Goal: Task Accomplishment & Management: Manage account settings

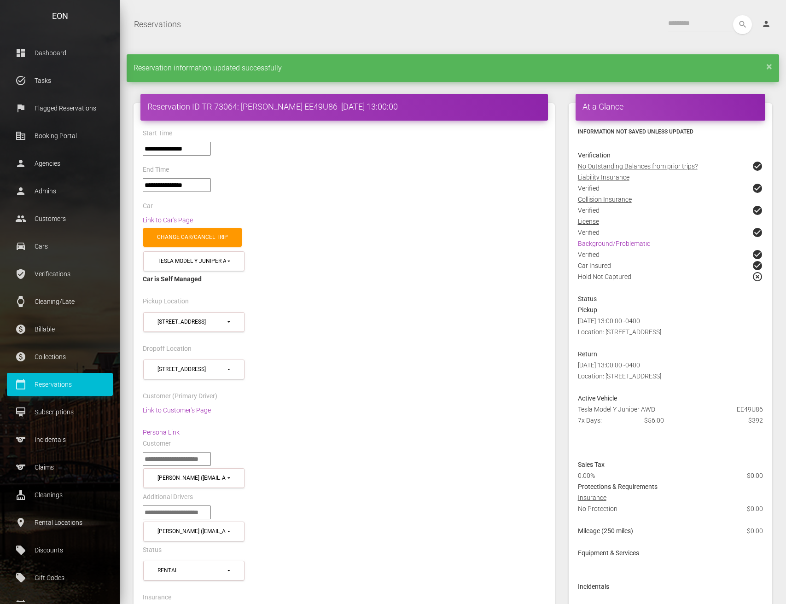
select select "*****"
select select
click at [88, 407] on p "Subscriptions" at bounding box center [60, 412] width 92 height 14
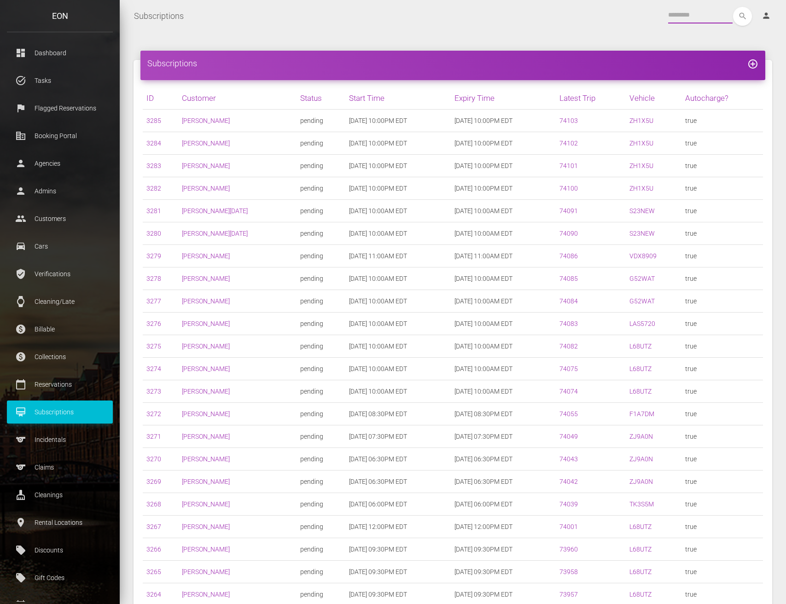
click at [677, 17] on input "text" at bounding box center [700, 15] width 64 height 17
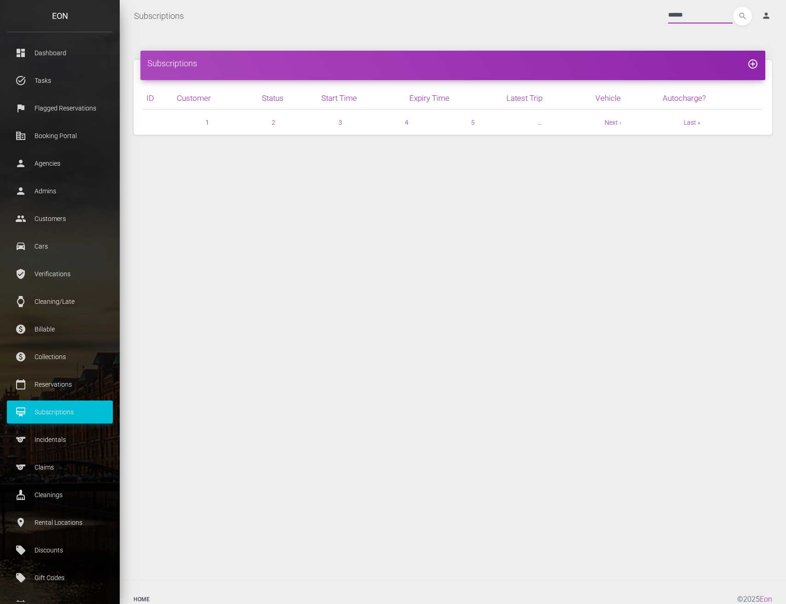
type input "******"
click at [742, 16] on button "search" at bounding box center [742, 16] width 19 height 19
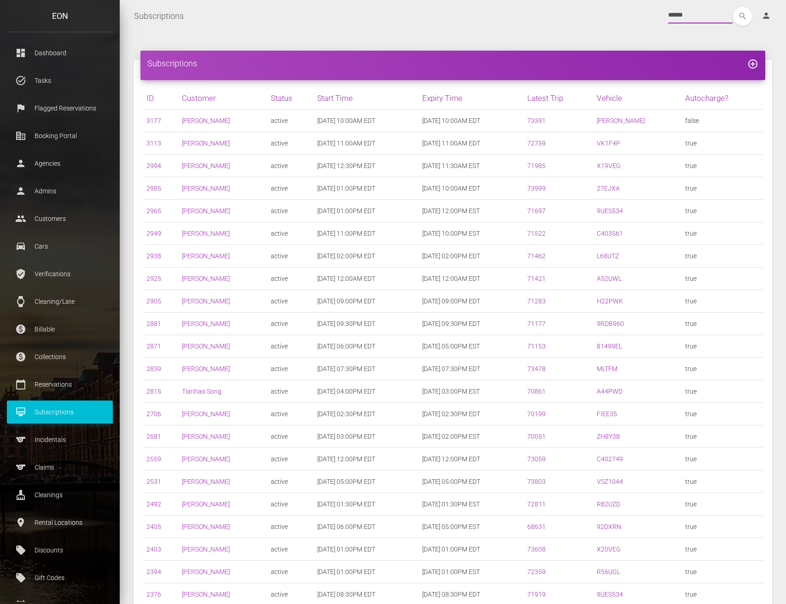
click at [692, 13] on input "******" at bounding box center [700, 15] width 64 height 17
click at [748, 25] on icon "search" at bounding box center [742, 16] width 19 height 19
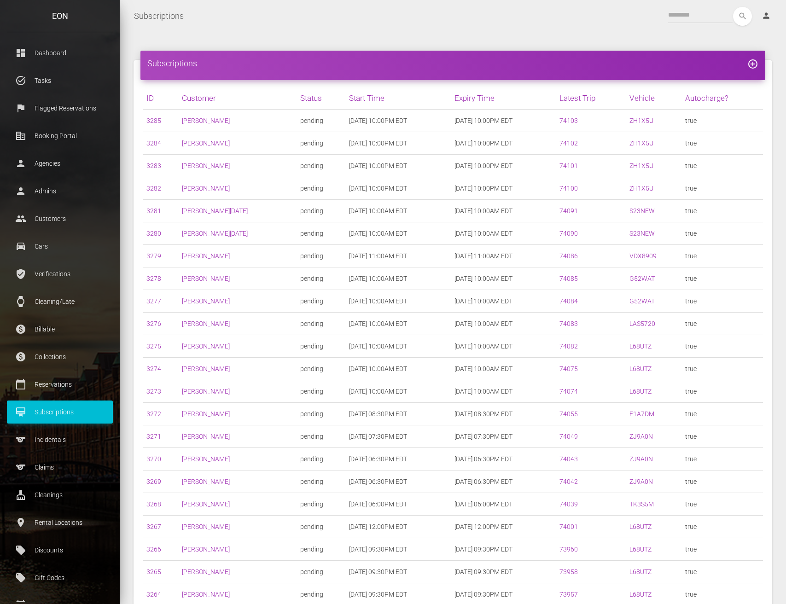
click at [469, 164] on td "[DATE] 10:00PM EDT" at bounding box center [503, 166] width 105 height 23
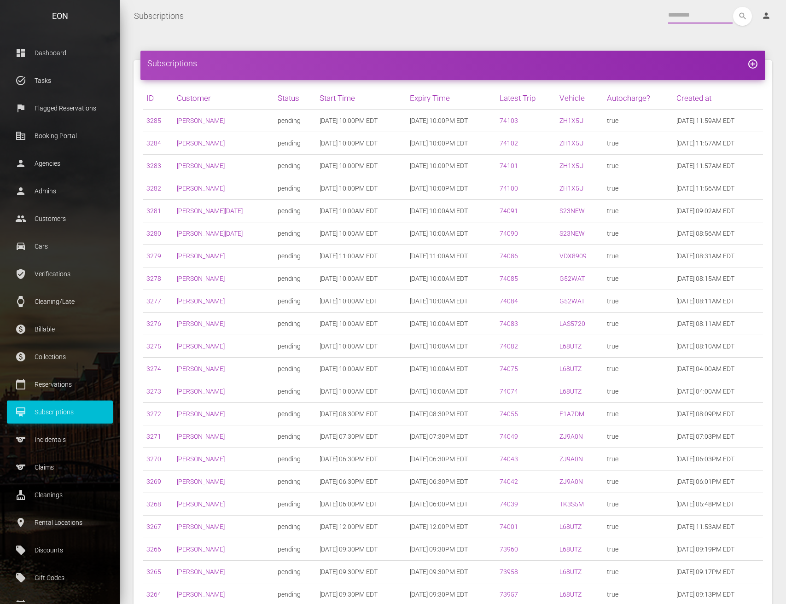
click at [668, 16] on input "text" at bounding box center [700, 15] width 64 height 17
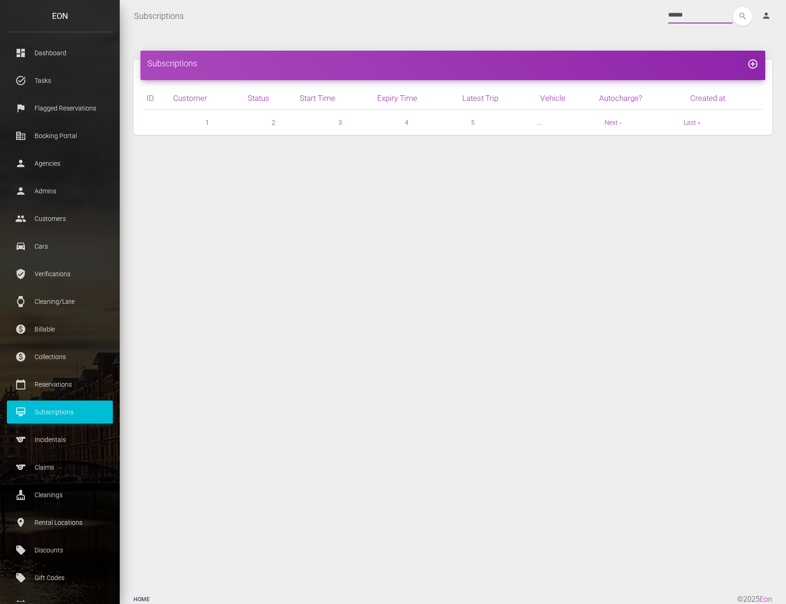
type input "******"
click at [742, 16] on button "search" at bounding box center [742, 16] width 19 height 19
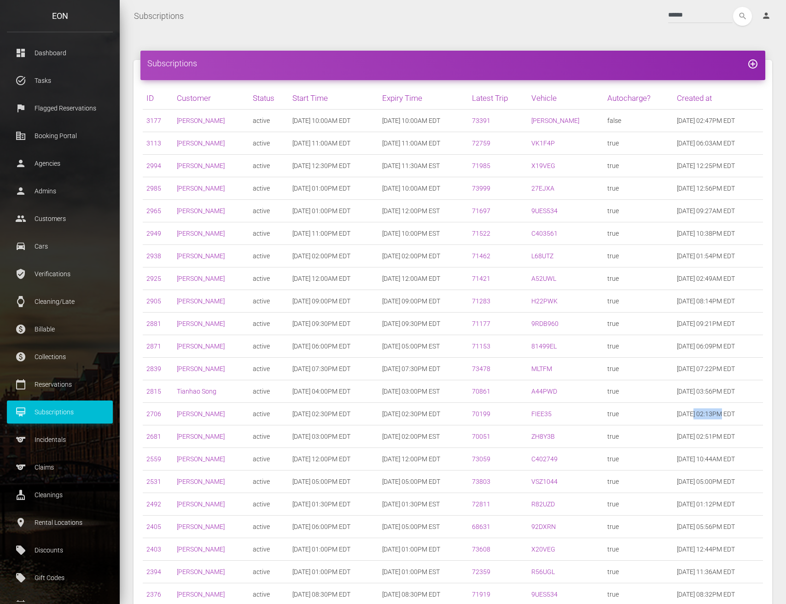
drag, startPoint x: 711, startPoint y: 415, endPoint x: 683, endPoint y: 417, distance: 27.2
click at [683, 417] on td "08/15/2025 02:13PM EDT" at bounding box center [718, 414] width 90 height 23
drag, startPoint x: 730, startPoint y: 395, endPoint x: 685, endPoint y: 392, distance: 44.7
click at [685, 392] on td "08/21/2025 03:56PM EDT" at bounding box center [718, 391] width 90 height 23
drag, startPoint x: 707, startPoint y: 366, endPoint x: 673, endPoint y: 367, distance: 34.6
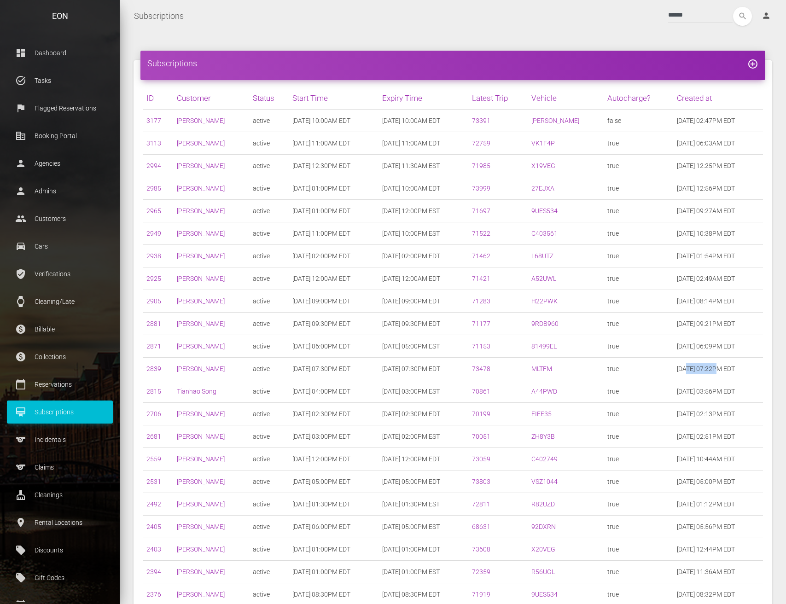
click at [673, 367] on td "08/22/2025 07:22PM EDT" at bounding box center [718, 369] width 90 height 23
drag, startPoint x: 704, startPoint y: 341, endPoint x: 685, endPoint y: 342, distance: 18.9
click at [685, 343] on td "08/23/2025 06:09PM EDT" at bounding box center [718, 346] width 90 height 23
drag, startPoint x: 710, startPoint y: 325, endPoint x: 681, endPoint y: 321, distance: 29.2
click at [684, 322] on td "08/23/2025 09:21PM EDT" at bounding box center [718, 324] width 90 height 23
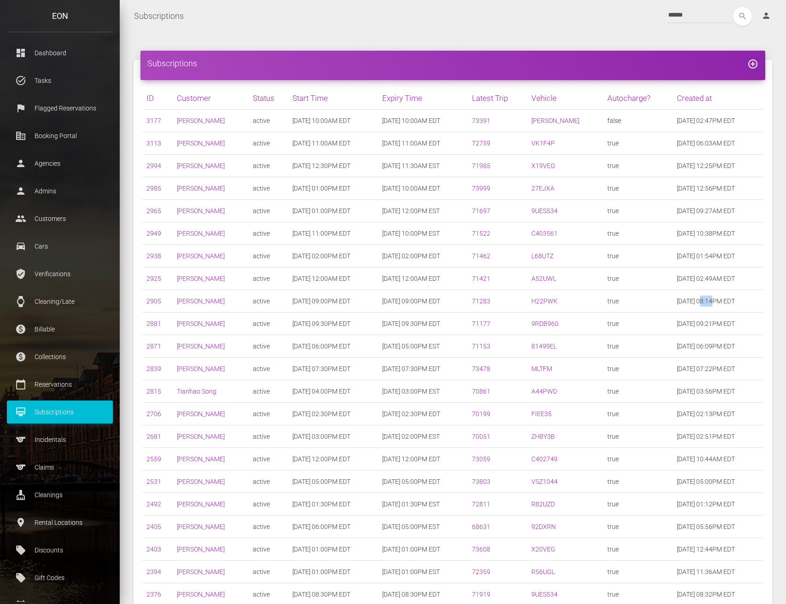
drag, startPoint x: 705, startPoint y: 300, endPoint x: 685, endPoint y: 297, distance: 19.7
click at [686, 297] on td "08/24/2025 08:14PM EDT" at bounding box center [718, 301] width 90 height 23
drag, startPoint x: 706, startPoint y: 276, endPoint x: 680, endPoint y: 275, distance: 25.8
click at [680, 275] on td "08/26/2025 02:49AM EDT" at bounding box center [718, 279] width 90 height 23
drag, startPoint x: 700, startPoint y: 256, endPoint x: 685, endPoint y: 251, distance: 15.3
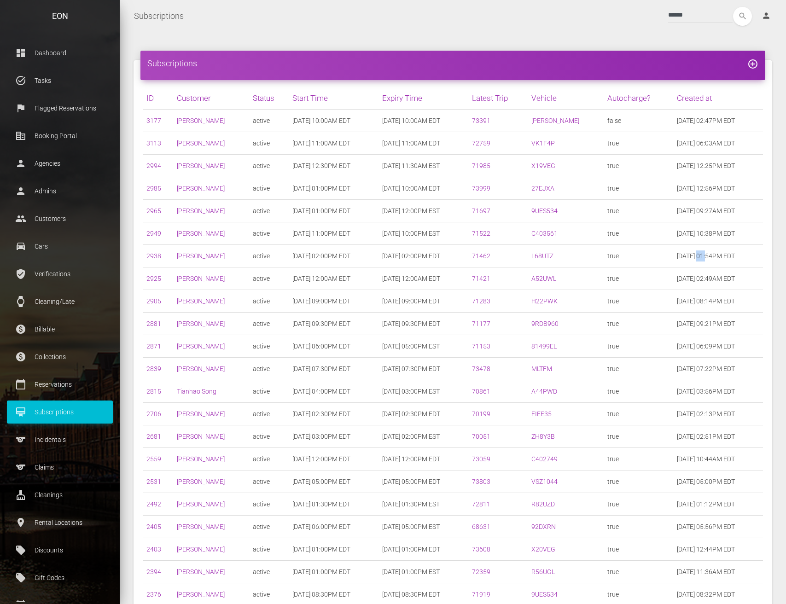
click at [685, 251] on td "08/26/2025 01:54PM EDT" at bounding box center [718, 256] width 90 height 23
drag, startPoint x: 694, startPoint y: 234, endPoint x: 676, endPoint y: 230, distance: 18.9
click at [676, 230] on td "08/26/2025 10:38PM EDT" at bounding box center [718, 233] width 90 height 23
drag, startPoint x: 693, startPoint y: 212, endPoint x: 681, endPoint y: 210, distance: 12.2
click at [681, 210] on td "08/28/2025 09:27AM EDT" at bounding box center [718, 211] width 90 height 23
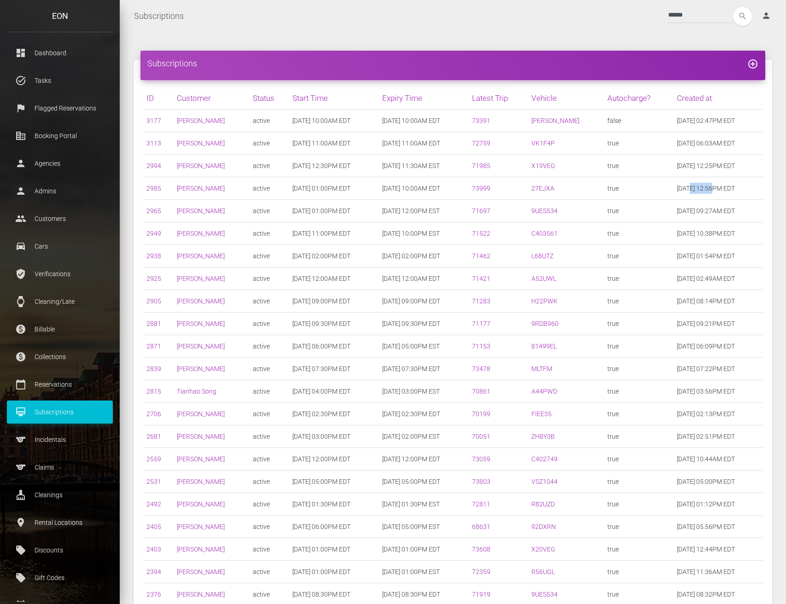
drag, startPoint x: 706, startPoint y: 184, endPoint x: 678, endPoint y: 187, distance: 27.4
click at [678, 187] on td "08/29/2025 12:56PM EDT" at bounding box center [718, 188] width 90 height 23
drag, startPoint x: 719, startPoint y: 160, endPoint x: 700, endPoint y: 163, distance: 18.6
click at [700, 163] on td "08/30/2025 12:25PM EDT" at bounding box center [718, 166] width 90 height 23
drag, startPoint x: 723, startPoint y: 140, endPoint x: 698, endPoint y: 145, distance: 25.5
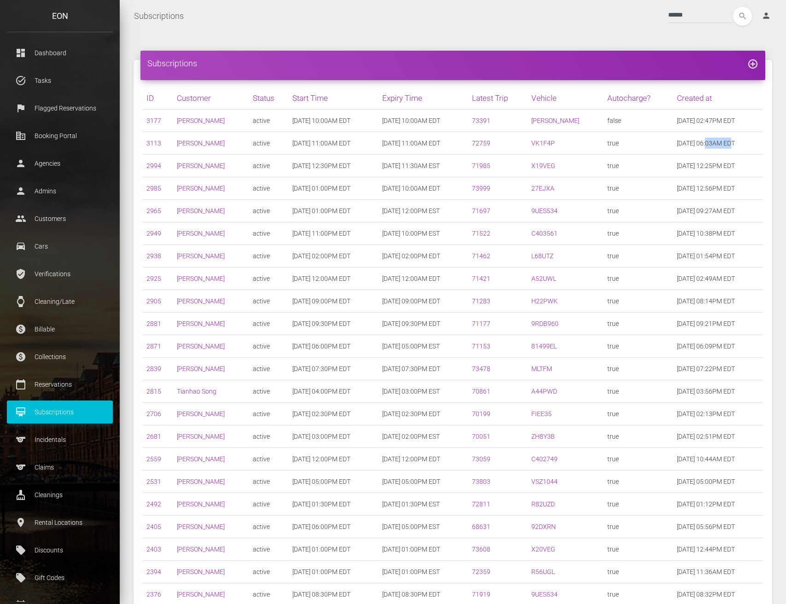
click at [698, 145] on td "09/05/2025 06:03AM EDT" at bounding box center [718, 143] width 90 height 23
drag, startPoint x: 727, startPoint y: 117, endPoint x: 706, endPoint y: 120, distance: 21.4
click at [706, 120] on td "09/09/2025 02:47PM EDT" at bounding box center [718, 121] width 90 height 23
drag, startPoint x: 701, startPoint y: 274, endPoint x: 701, endPoint y: 281, distance: 7.4
click at [701, 274] on td "08/26/2025 02:49AM EDT" at bounding box center [718, 279] width 90 height 23
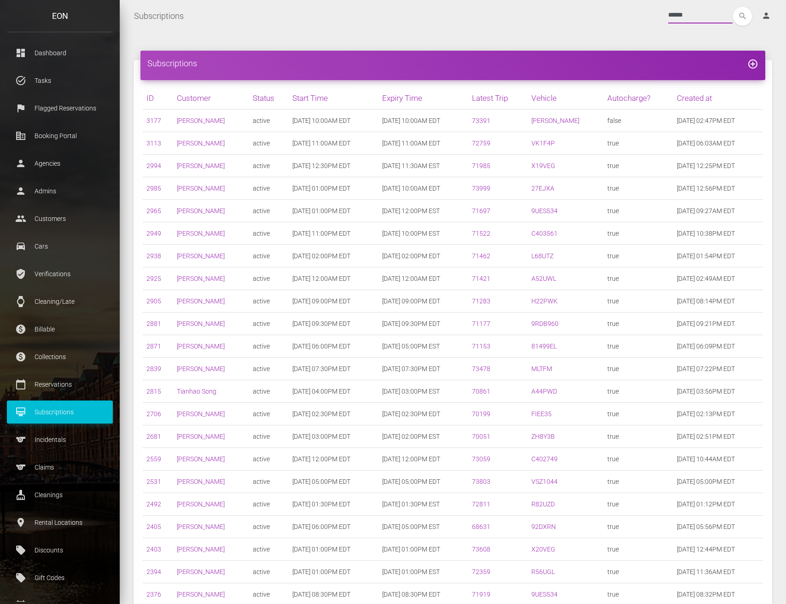
click at [706, 23] on input "******" at bounding box center [700, 15] width 64 height 17
click at [705, 22] on input "******" at bounding box center [700, 15] width 64 height 17
click at [704, 18] on input "******" at bounding box center [700, 15] width 64 height 17
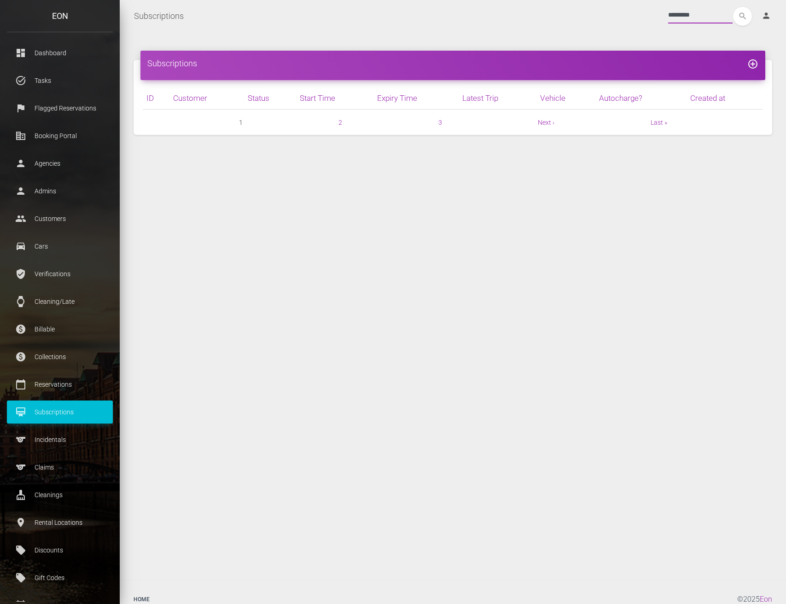
type input "*********"
click at [742, 16] on button "search" at bounding box center [742, 16] width 19 height 19
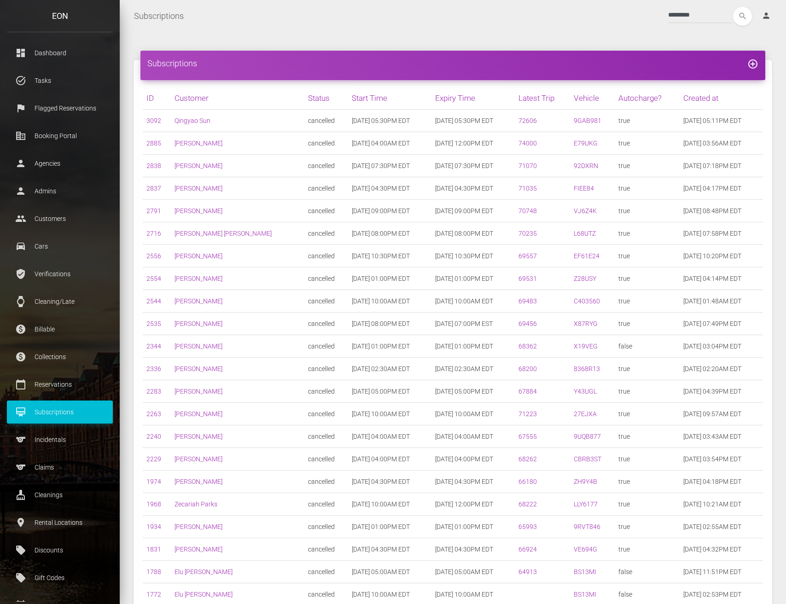
drag, startPoint x: 747, startPoint y: 233, endPoint x: 663, endPoint y: 104, distance: 155.1
click at [663, 104] on table "ID Customer Status Start Time Expiry Time Latest Trip Vehicle Autocharge? Creat…" at bounding box center [453, 380] width 620 height 586
click at [705, 231] on td "[DATE] 07:58PM EDT" at bounding box center [721, 233] width 83 height 23
click at [710, 213] on td "[DATE] 08:48PM EDT" at bounding box center [721, 211] width 83 height 23
click at [713, 192] on td "[DATE] 04:17PM EDT" at bounding box center [721, 188] width 83 height 23
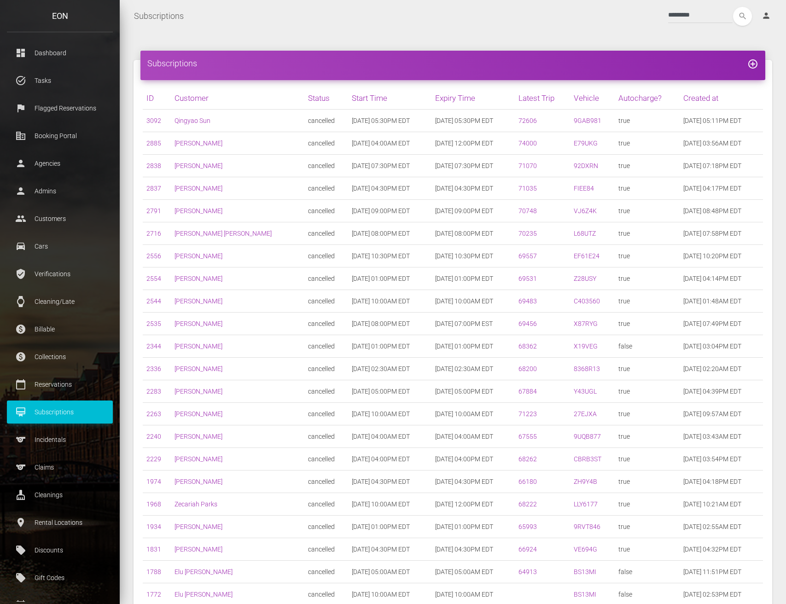
click at [714, 169] on td "[DATE] 07:18PM EDT" at bounding box center [721, 166] width 83 height 23
drag, startPoint x: 715, startPoint y: 143, endPoint x: 717, endPoint y: 130, distance: 12.6
click at [715, 142] on td "[DATE] 03:56AM EDT" at bounding box center [721, 143] width 83 height 23
click at [717, 120] on td "[DATE] 05:11PM EDT" at bounding box center [721, 121] width 83 height 23
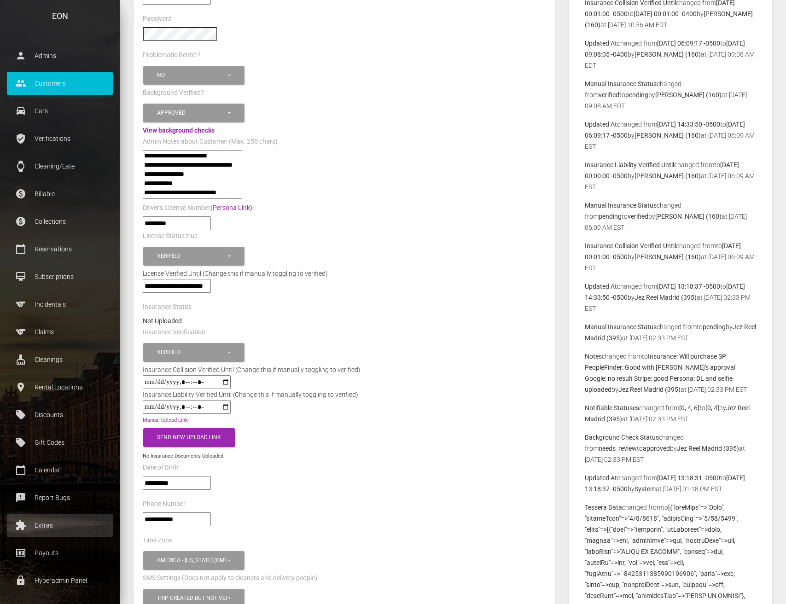
scroll to position [273, 0]
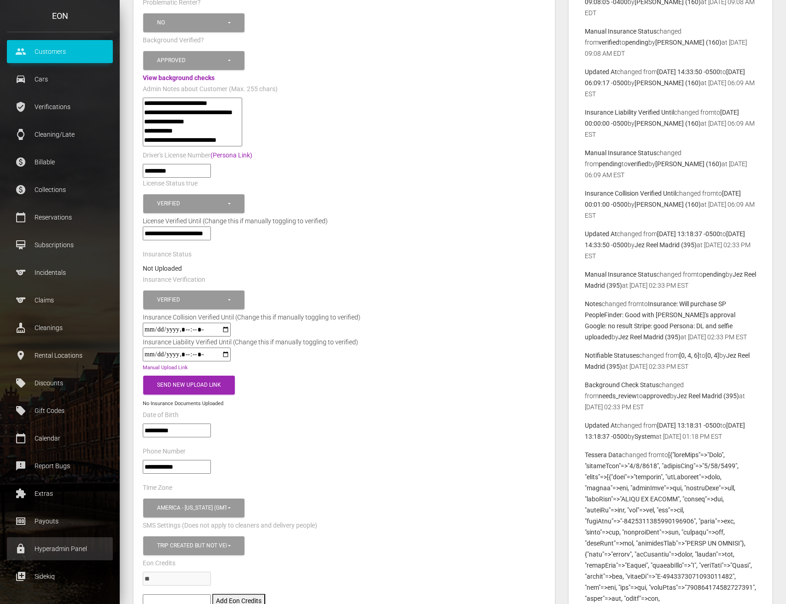
click at [81, 551] on p "Hyperadmin Panel" at bounding box center [60, 549] width 92 height 14
